Goal: Check status

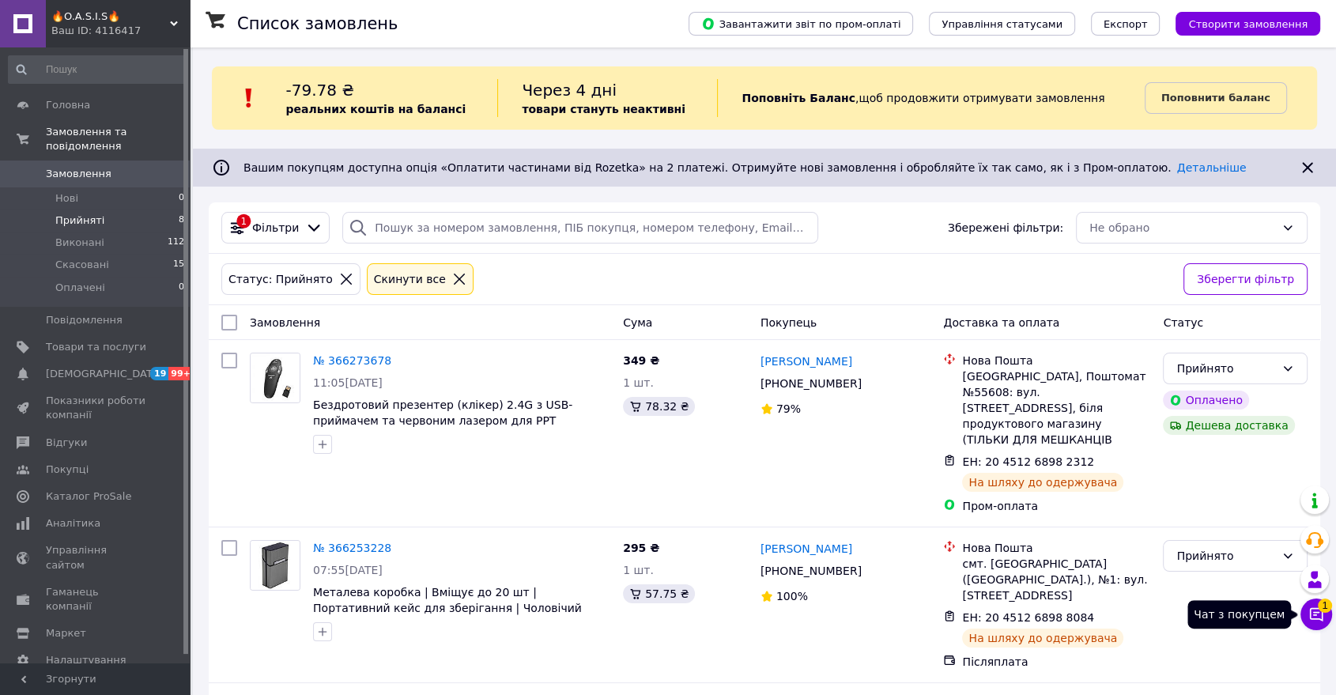
click at [1324, 615] on icon at bounding box center [1317, 615] width 16 height 16
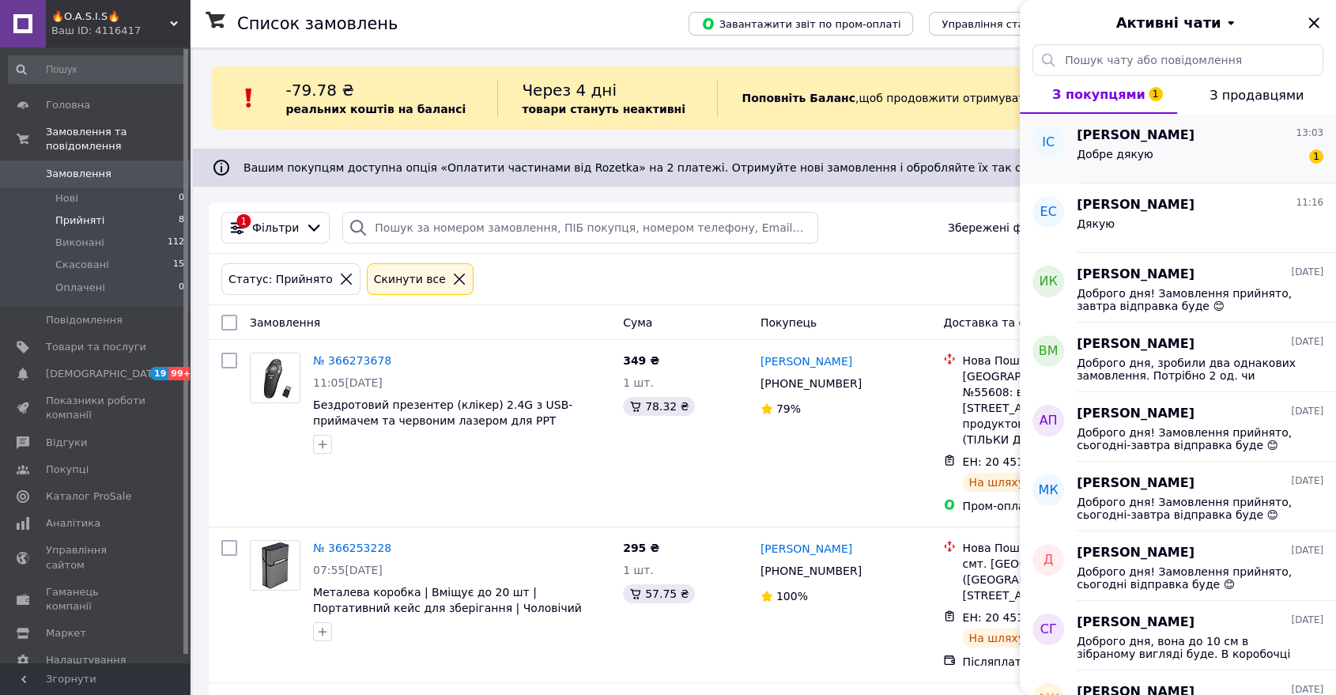
click at [1153, 157] on div "Добре дякую 1" at bounding box center [1200, 157] width 247 height 25
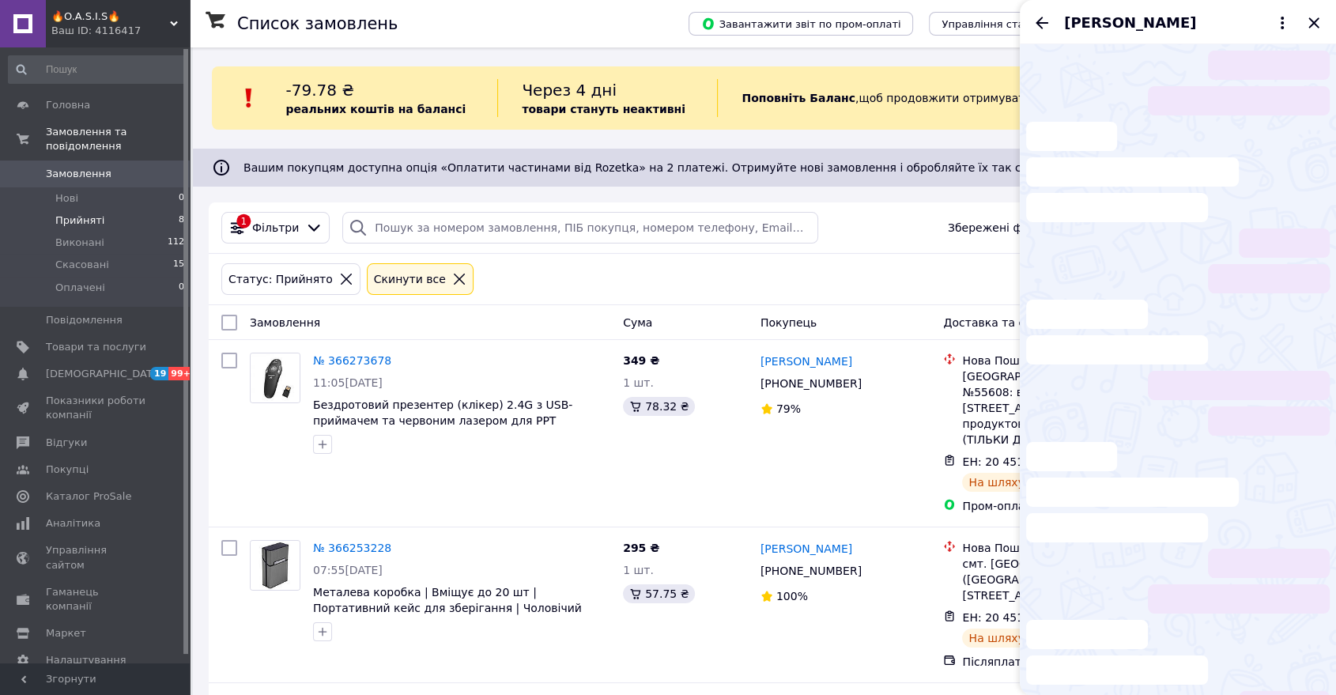
scroll to position [136, 0]
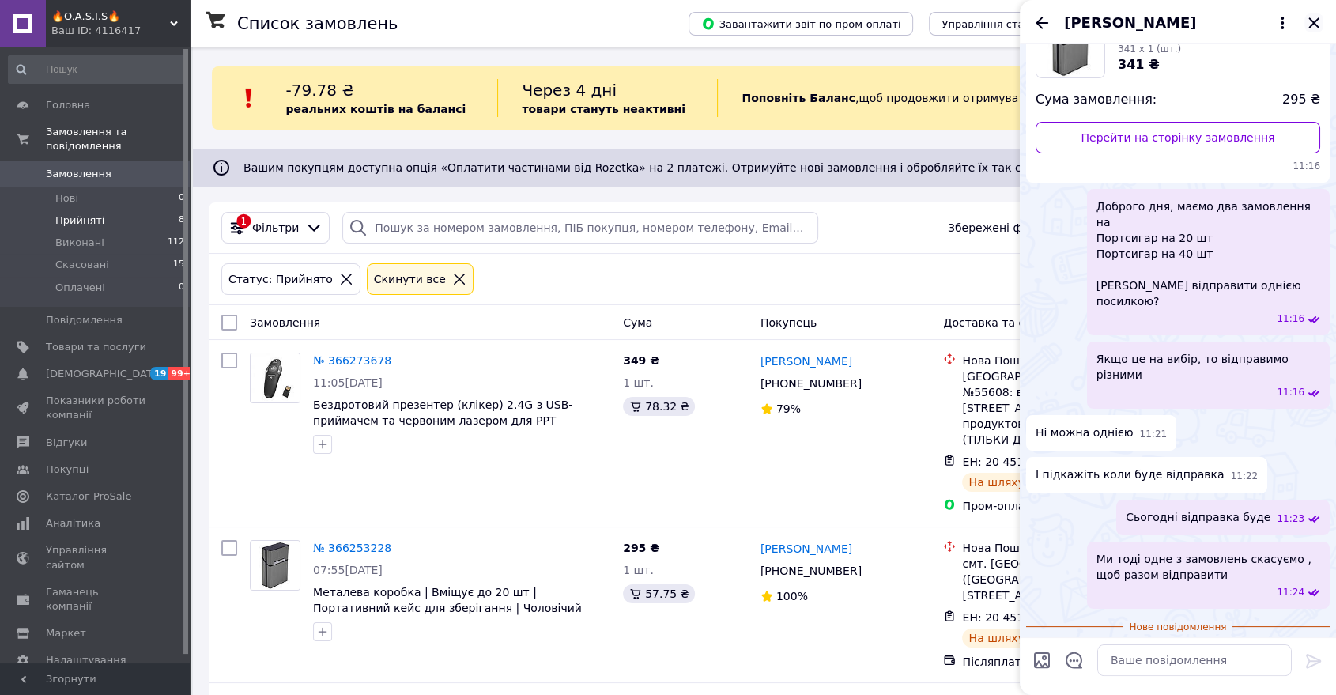
click at [1311, 25] on icon "Закрити" at bounding box center [1314, 22] width 10 height 10
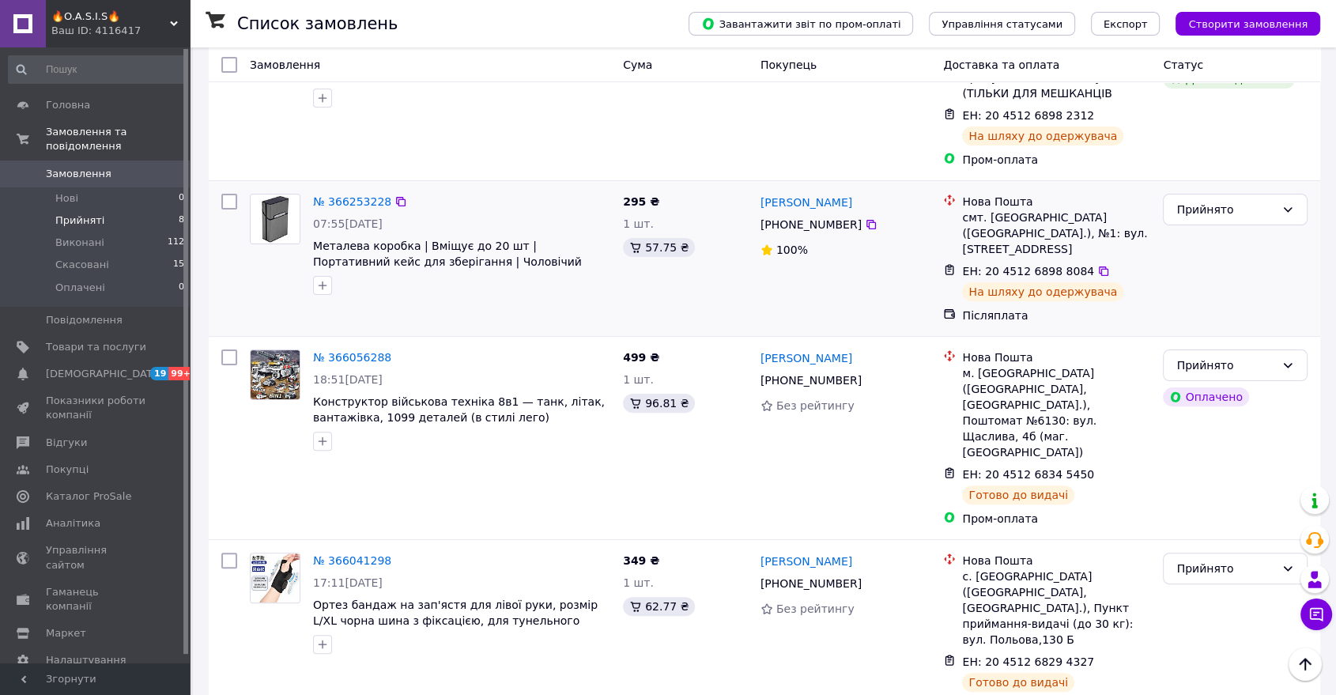
scroll to position [0, 0]
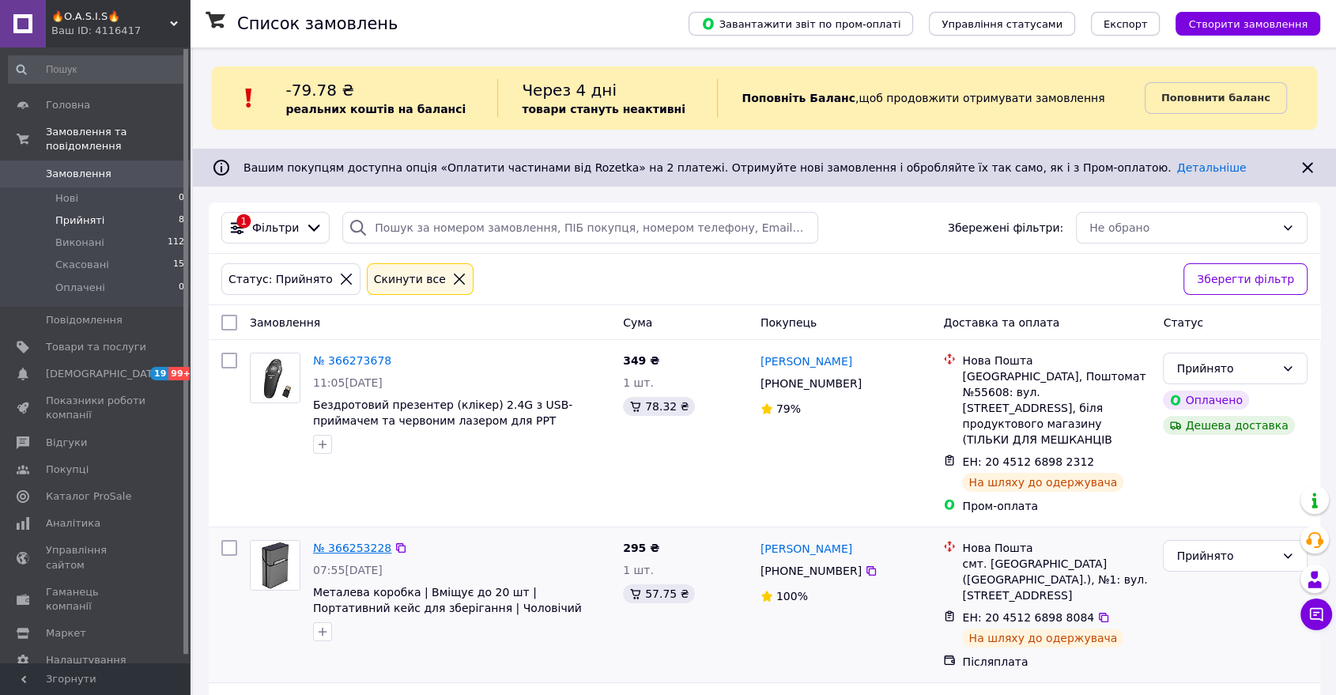
click at [366, 542] on link "№ 366253228" at bounding box center [352, 548] width 78 height 13
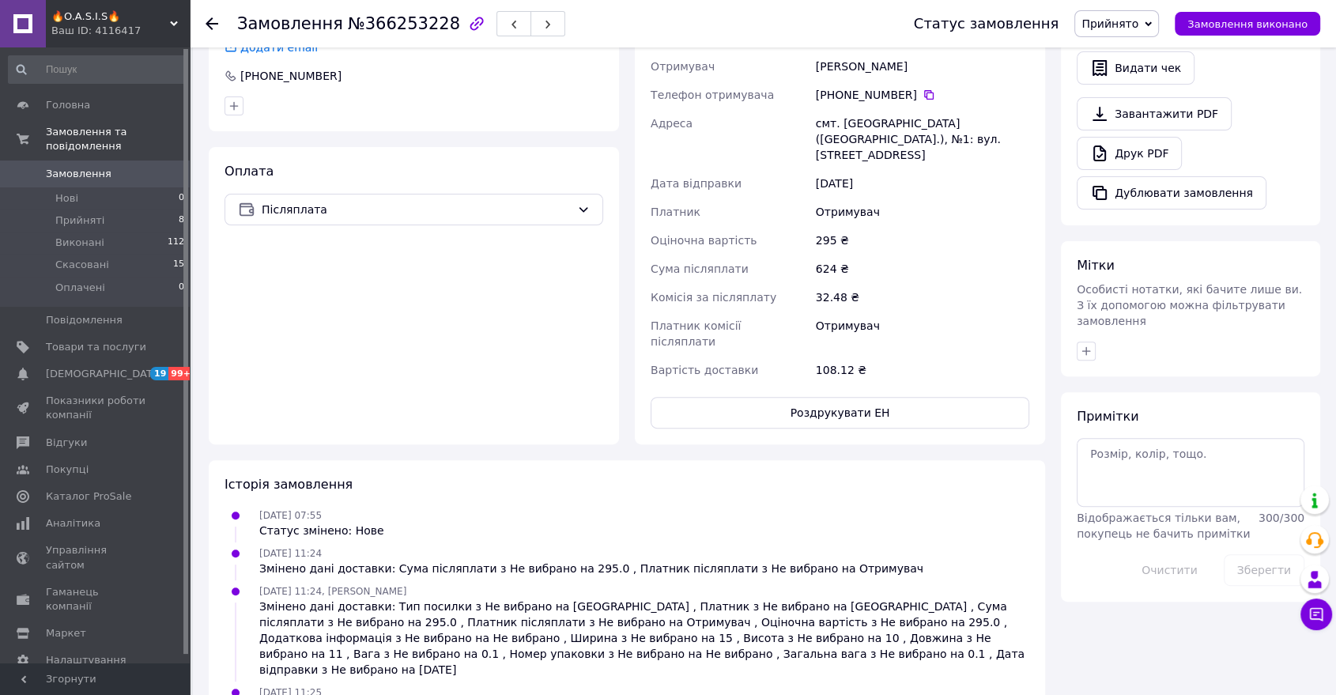
scroll to position [597, 0]
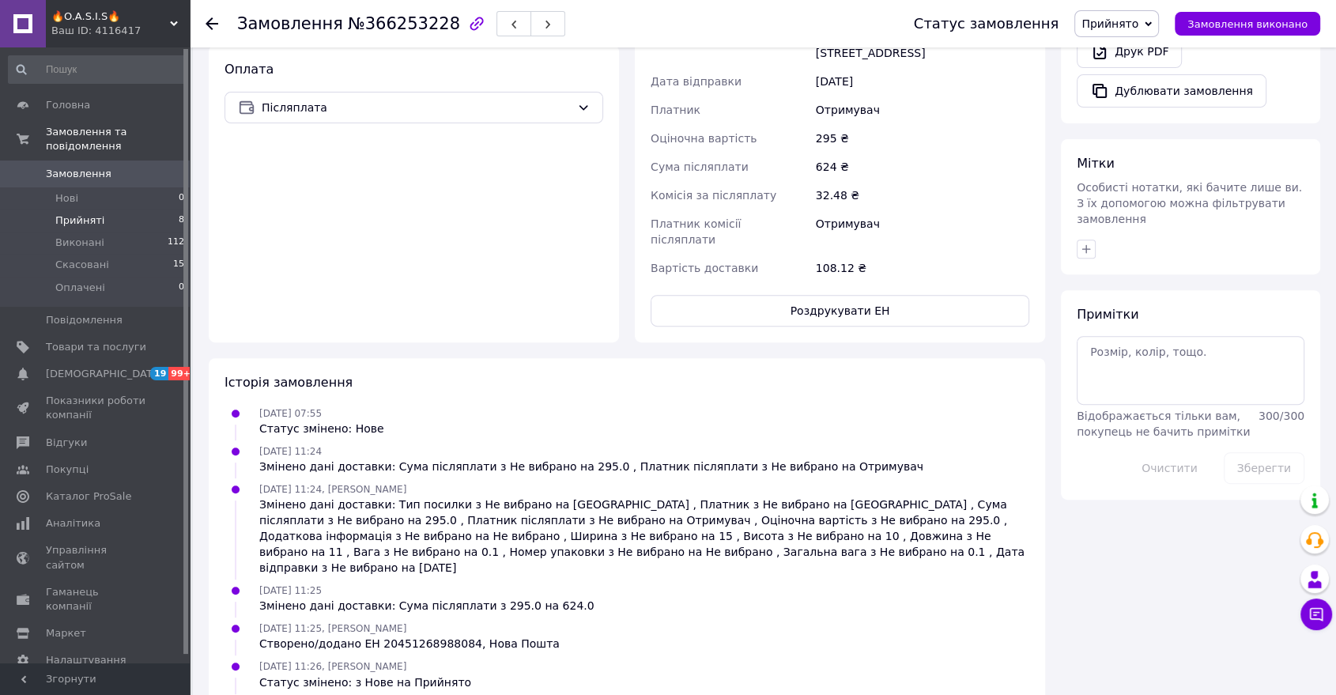
click at [153, 210] on li "Прийняті 8" at bounding box center [97, 221] width 194 height 22
